Goal: Find specific fact: Find contact information

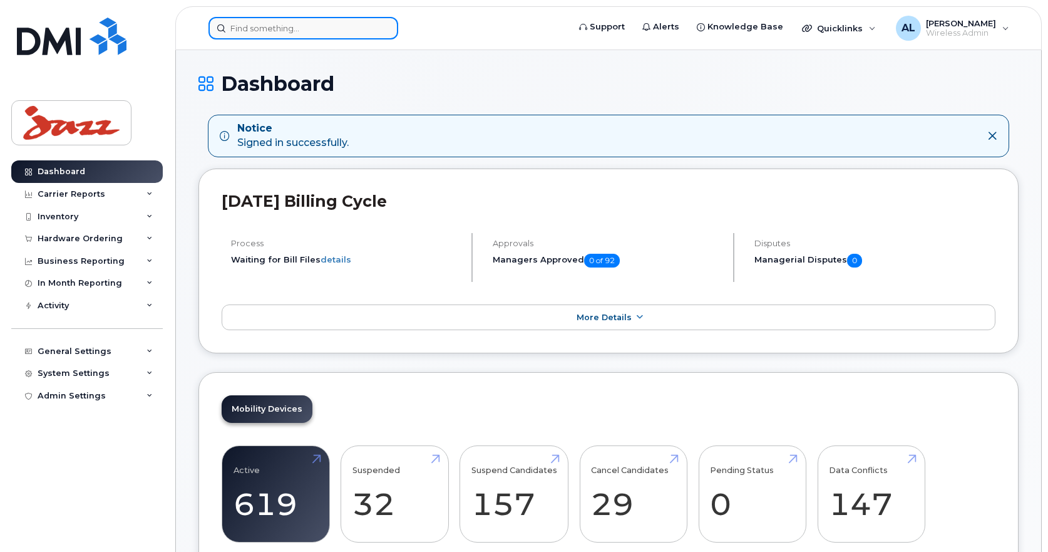
click at [314, 25] on input at bounding box center [304, 28] width 190 height 23
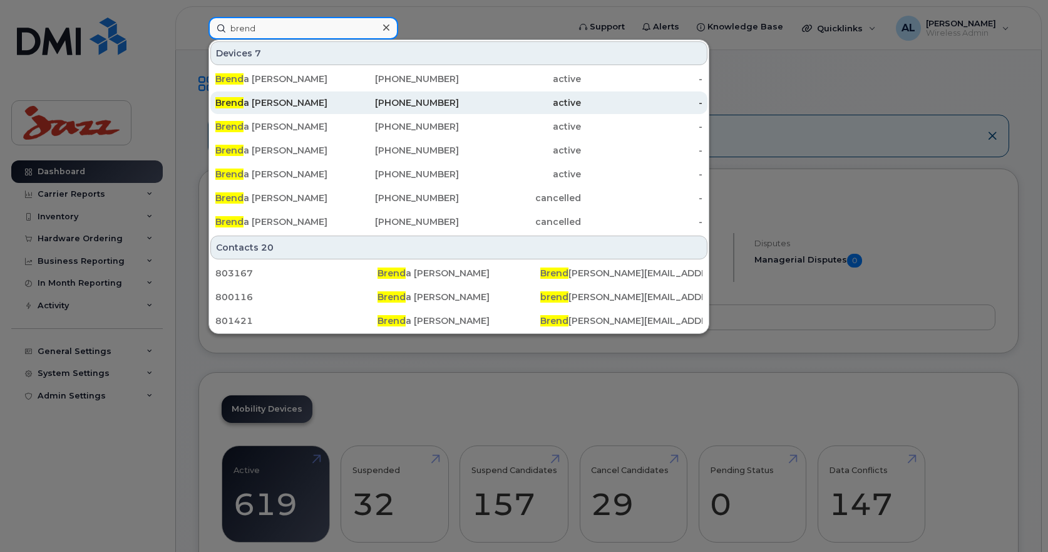
type input "brend"
click at [281, 102] on div "[PERSON_NAME]" at bounding box center [276, 102] width 122 height 13
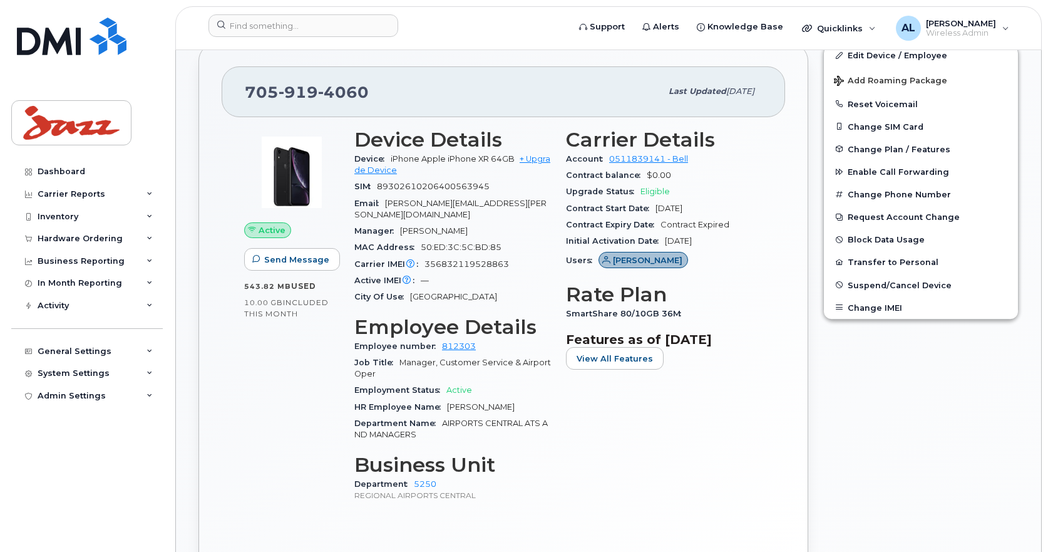
scroll to position [346, 0]
